Goal: Navigation & Orientation: Go to known website

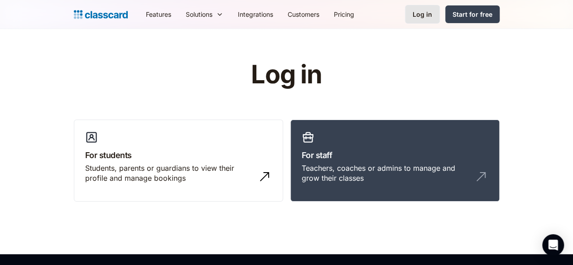
click at [440, 17] on link "Log in" at bounding box center [422, 14] width 35 height 19
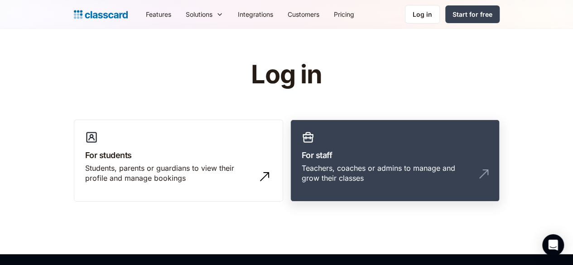
click at [355, 167] on div "Teachers, coaches or admins to manage and grow their classes" at bounding box center [386, 173] width 169 height 20
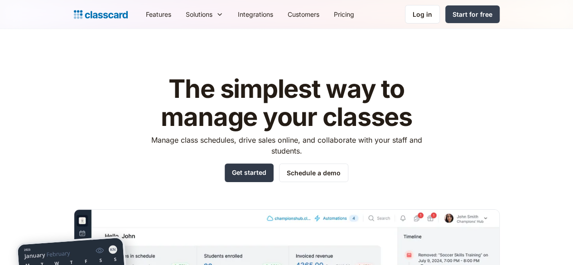
click at [262, 178] on link "Get started" at bounding box center [249, 173] width 49 height 19
click at [440, 15] on link "Log in" at bounding box center [422, 14] width 35 height 19
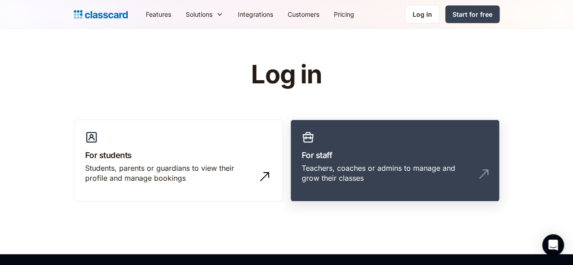
click at [328, 157] on h3 "For staff" at bounding box center [395, 155] width 187 height 12
